Goal: Task Accomplishment & Management: Complete application form

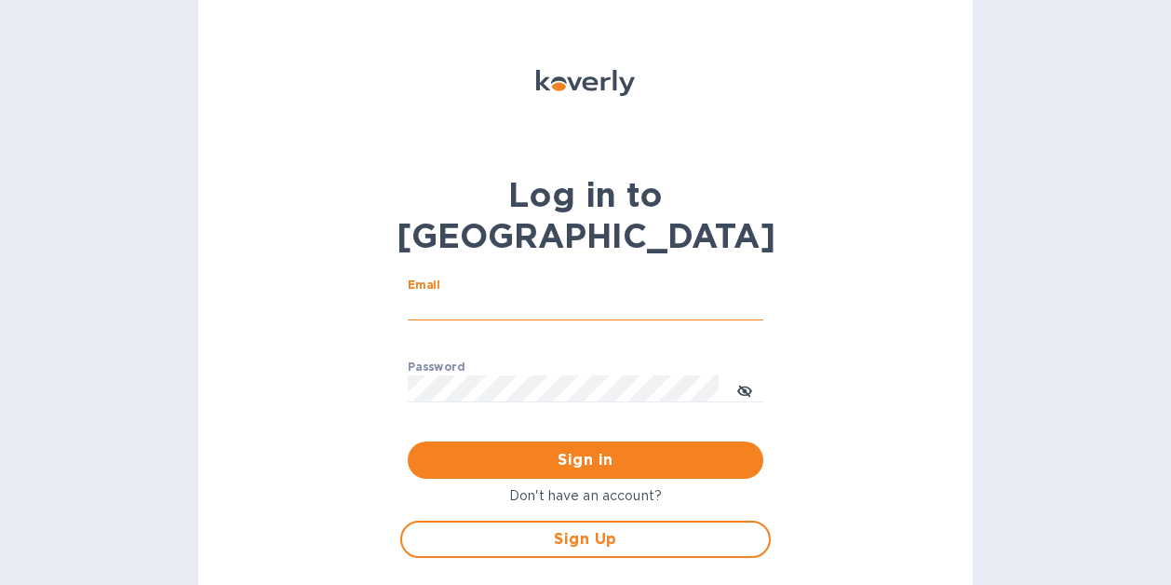
click at [456, 293] on input "Email" at bounding box center [586, 307] width 356 height 28
type input "lissa@wingstars.ca"
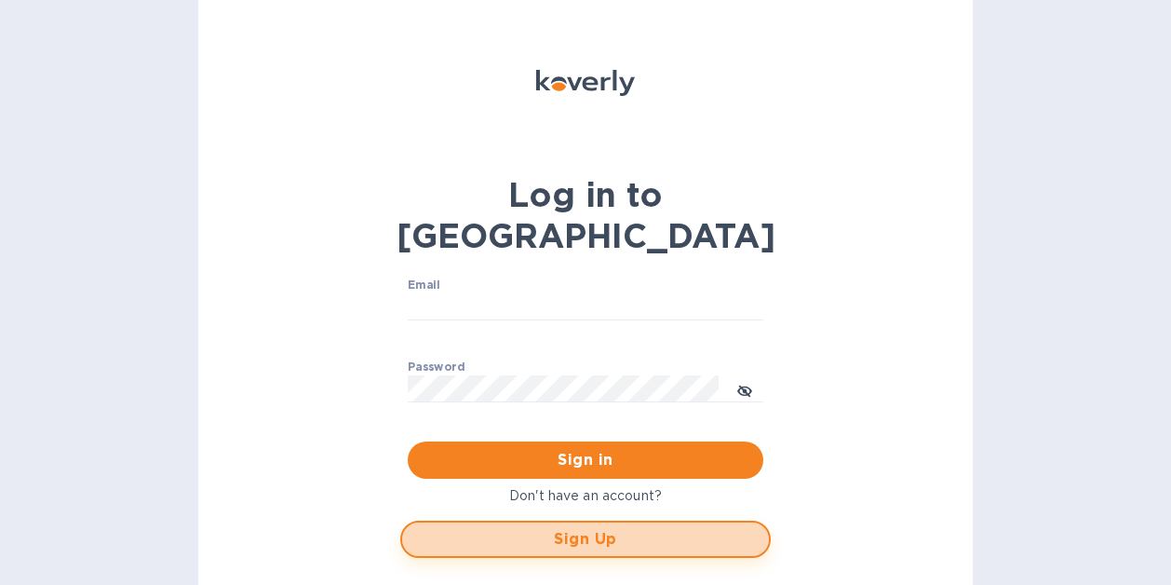
click at [587, 528] on span "Sign Up" at bounding box center [585, 539] width 337 height 22
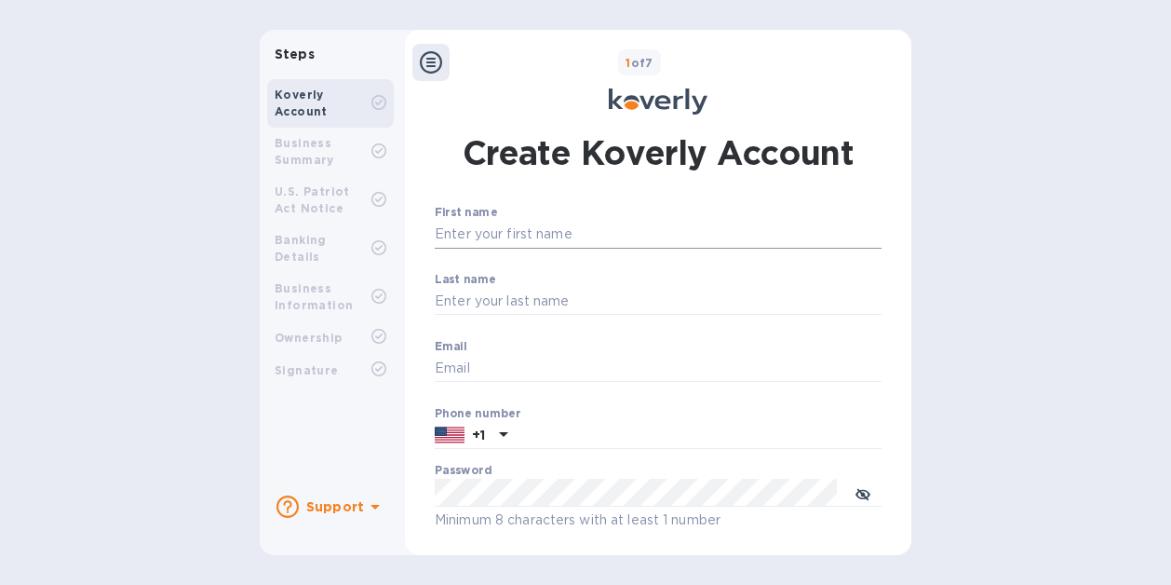
click at [460, 231] on input "First name" at bounding box center [658, 235] width 447 height 28
click at [798, 192] on div "Create Koverly Account First name ​ Last name ​ Email ​ Phone number +1 Passwor…" at bounding box center [657, 495] width 465 height 733
click at [1022, 248] on div "Steps Koverly Account Business Summary U.S. Patriot Act Notice Banking Details …" at bounding box center [585, 292] width 1171 height 525
